Goal: Find specific page/section: Find specific page/section

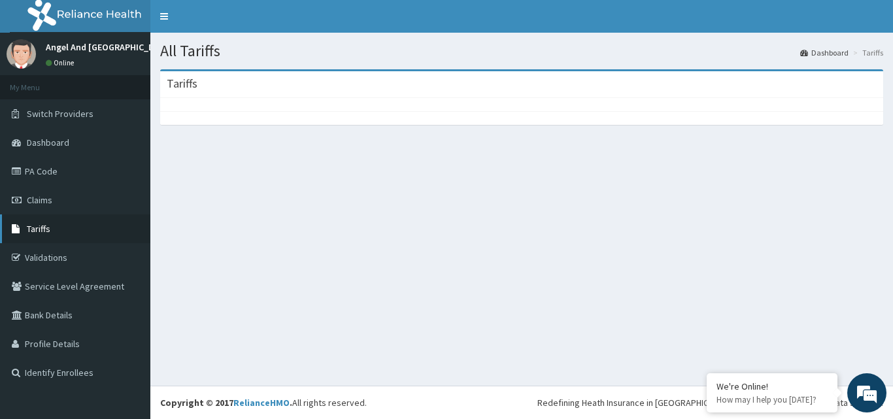
click at [39, 228] on span "Tariffs" at bounding box center [39, 229] width 24 height 12
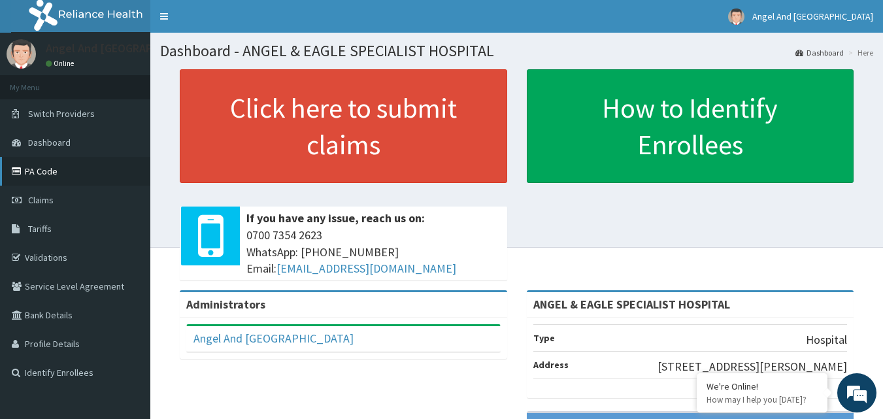
click at [35, 178] on link "PA Code" at bounding box center [75, 171] width 150 height 29
